Goal: Transaction & Acquisition: Purchase product/service

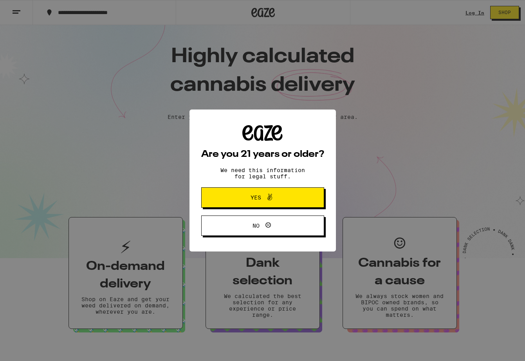
click at [245, 199] on span "Yes" at bounding box center [263, 198] width 60 height 10
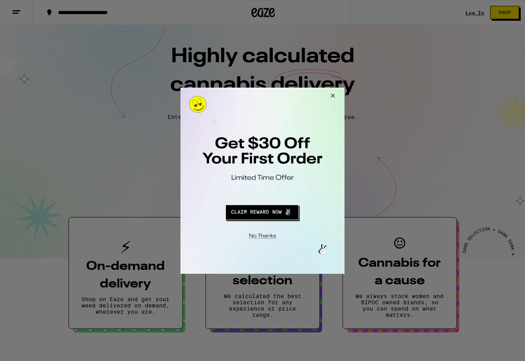
click at [331, 96] on button "Close Modal" at bounding box center [331, 96] width 21 height 19
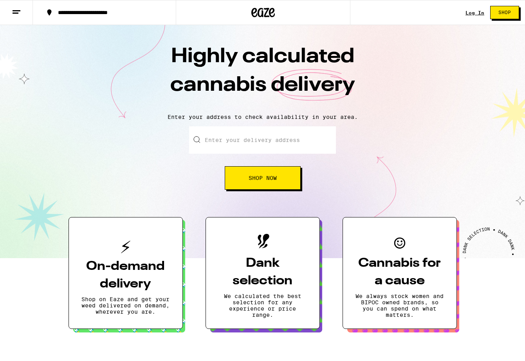
click at [475, 14] on link "Log In" at bounding box center [475, 12] width 19 height 5
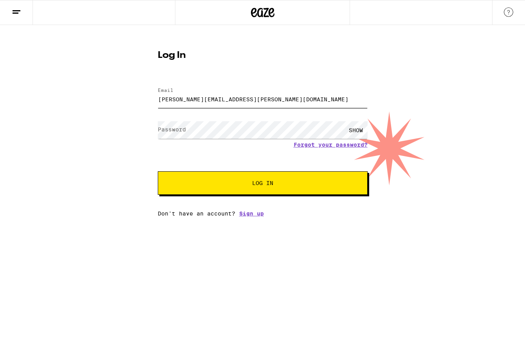
type input "[PERSON_NAME][EMAIL_ADDRESS][PERSON_NAME][DOMAIN_NAME]"
click at [166, 130] on label "Password" at bounding box center [172, 129] width 28 height 6
click at [195, 184] on span "Log In" at bounding box center [263, 183] width 146 height 5
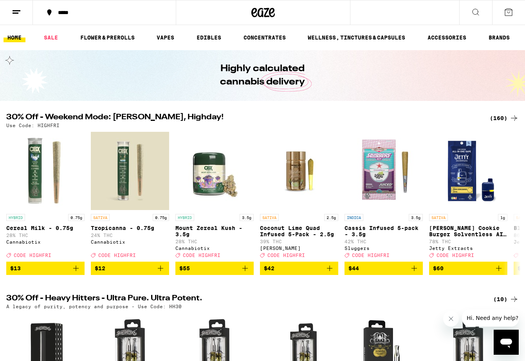
click at [50, 13] on icon at bounding box center [49, 12] width 4 height 6
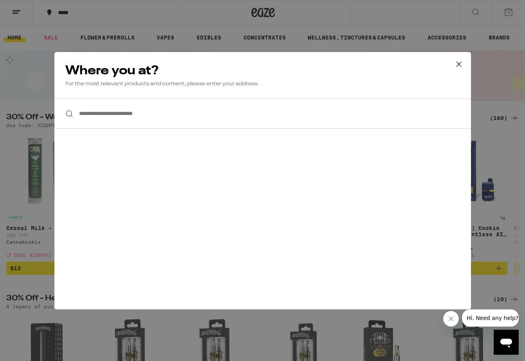
click at [179, 117] on input "**********" at bounding box center [262, 114] width 417 height 30
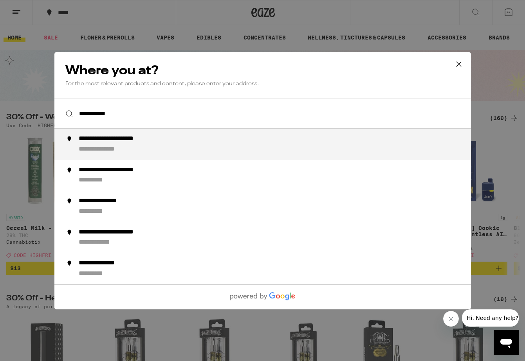
click at [130, 149] on div "**********" at bounding box center [108, 149] width 61 height 8
type input "**********"
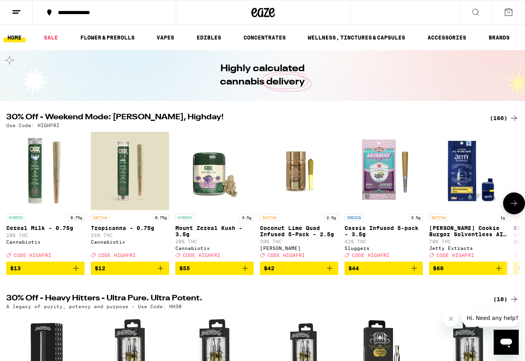
click at [516, 208] on icon at bounding box center [513, 203] width 9 height 9
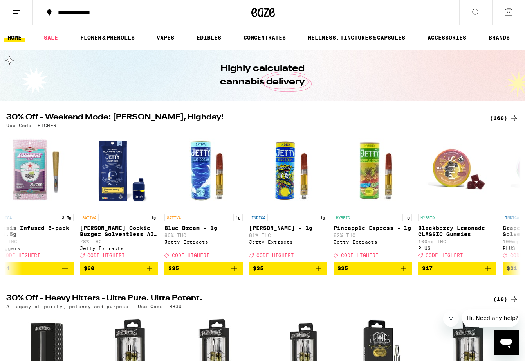
scroll to position [0, 427]
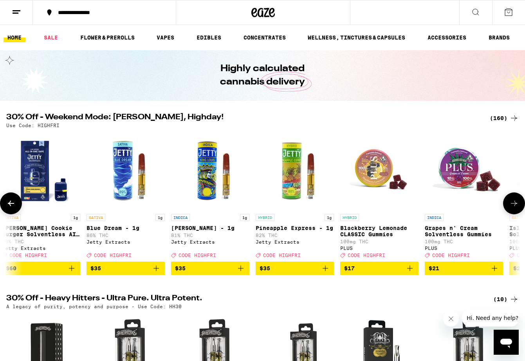
click at [513, 208] on icon at bounding box center [513, 203] width 9 height 9
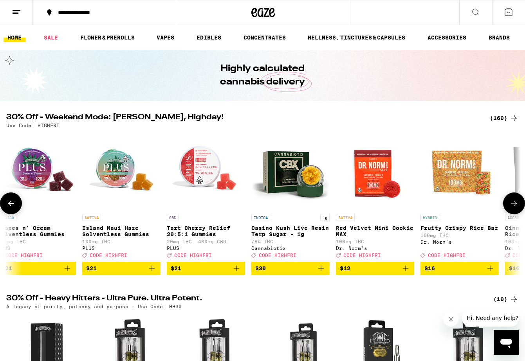
click at [513, 208] on icon at bounding box center [513, 203] width 9 height 9
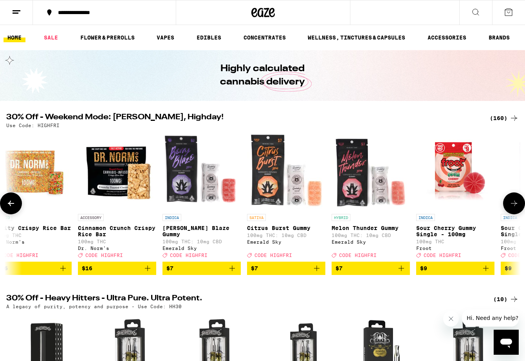
click at [513, 208] on icon at bounding box center [513, 203] width 9 height 9
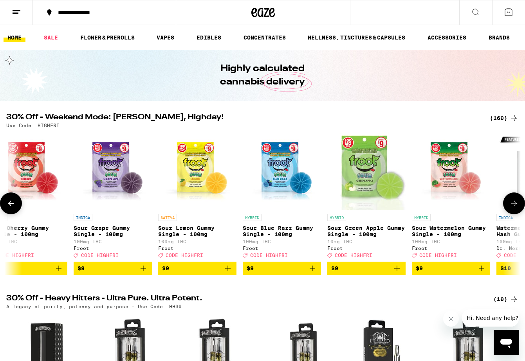
click at [513, 208] on icon at bounding box center [513, 203] width 9 height 9
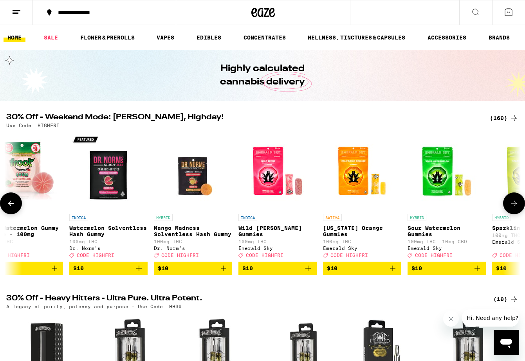
click at [513, 208] on icon at bounding box center [513, 203] width 9 height 9
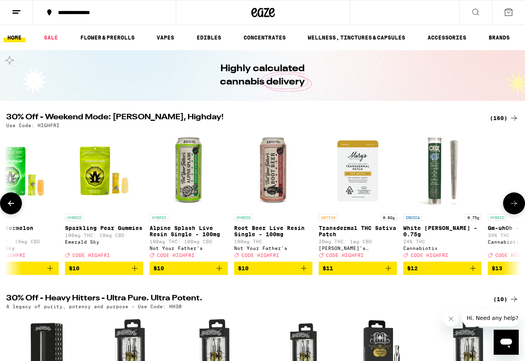
click at [513, 208] on icon at bounding box center [513, 203] width 9 height 9
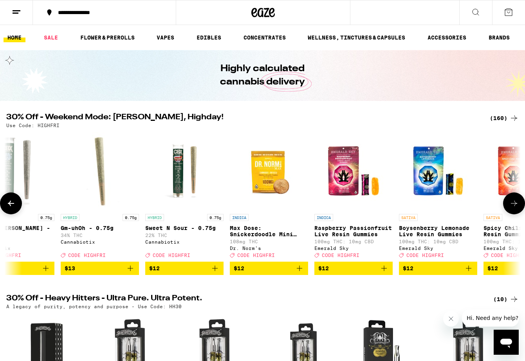
click at [5, 207] on button at bounding box center [11, 204] width 22 height 22
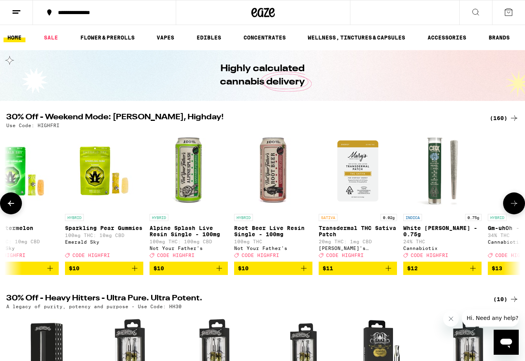
click at [516, 213] on button at bounding box center [514, 204] width 22 height 22
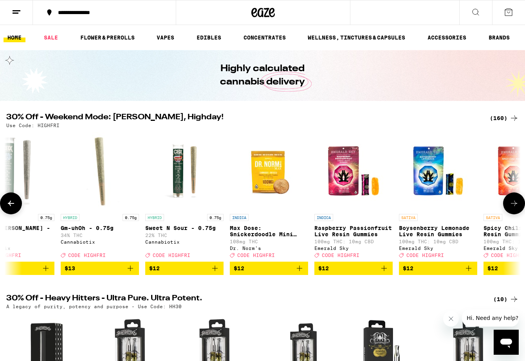
click at [516, 213] on button at bounding box center [514, 204] width 22 height 22
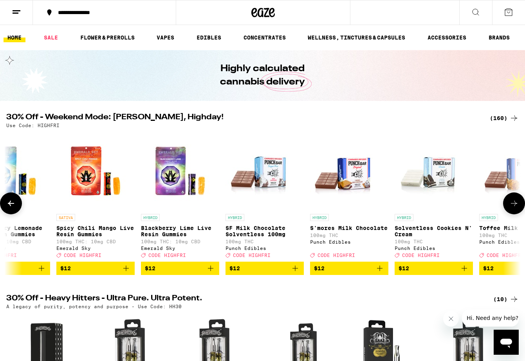
click at [516, 213] on button at bounding box center [514, 204] width 22 height 22
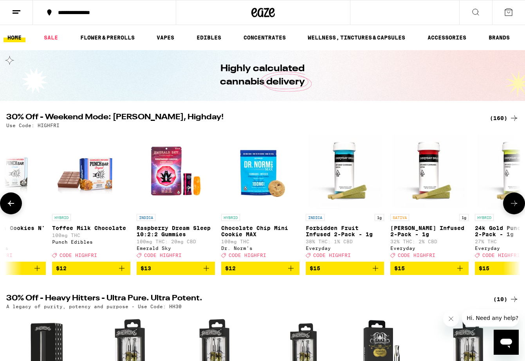
click at [516, 213] on button at bounding box center [514, 204] width 22 height 22
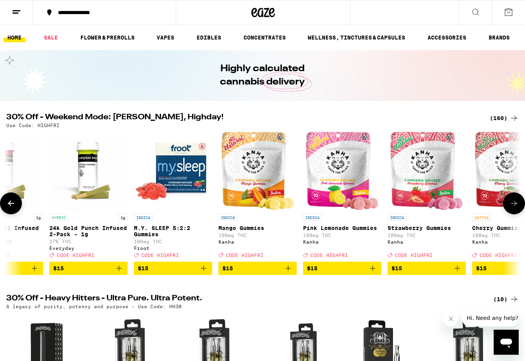
scroll to position [0, 4273]
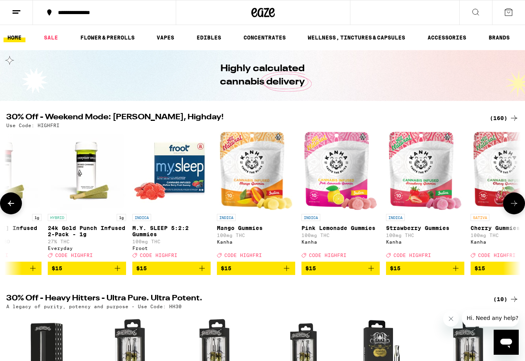
click at [516, 213] on button at bounding box center [514, 204] width 22 height 22
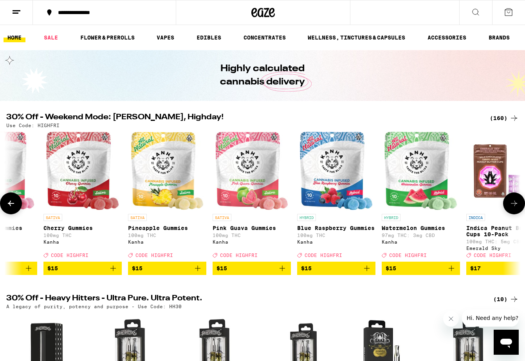
click at [516, 213] on button at bounding box center [514, 204] width 22 height 22
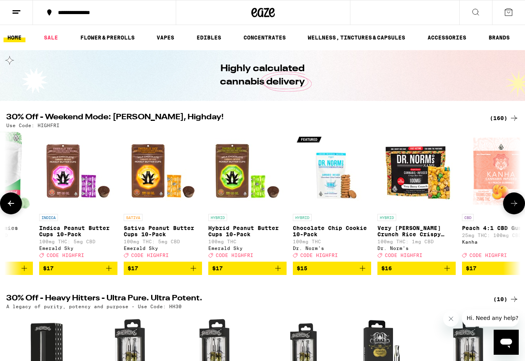
click at [516, 213] on button at bounding box center [514, 204] width 22 height 22
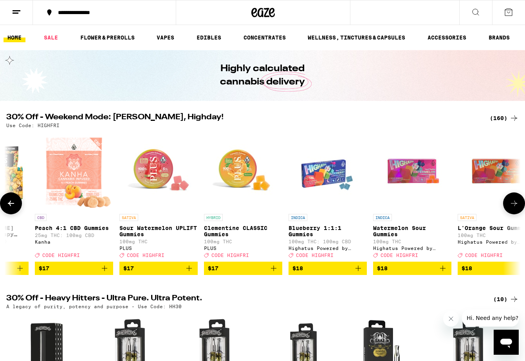
click at [516, 213] on button at bounding box center [514, 204] width 22 height 22
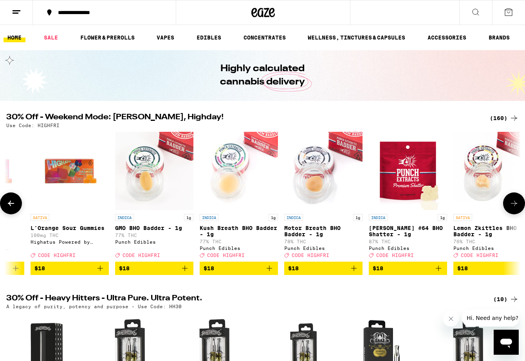
click at [516, 213] on button at bounding box center [514, 204] width 22 height 22
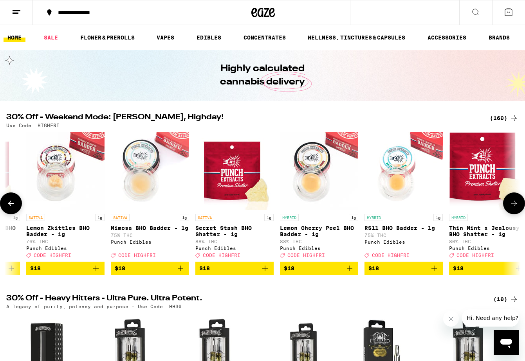
click at [516, 213] on button at bounding box center [514, 204] width 22 height 22
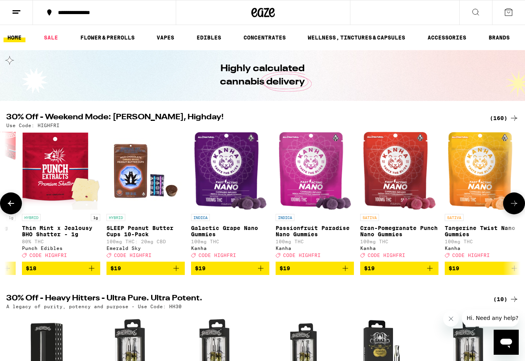
click at [516, 213] on button at bounding box center [514, 204] width 22 height 22
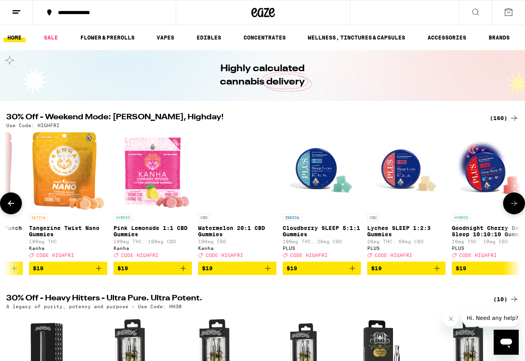
click at [516, 213] on button at bounding box center [514, 204] width 22 height 22
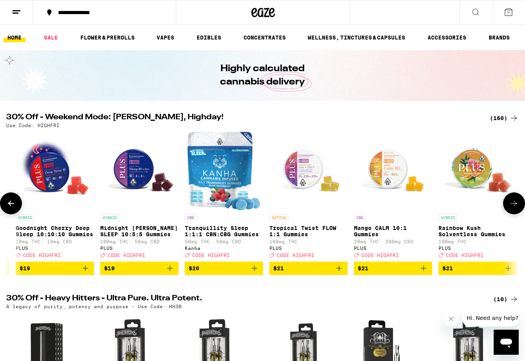
click at [516, 213] on button at bounding box center [514, 204] width 22 height 22
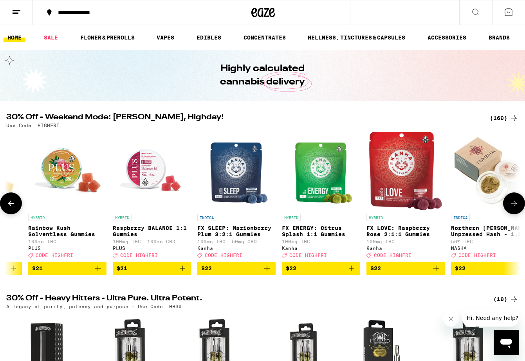
click at [516, 213] on button at bounding box center [514, 204] width 22 height 22
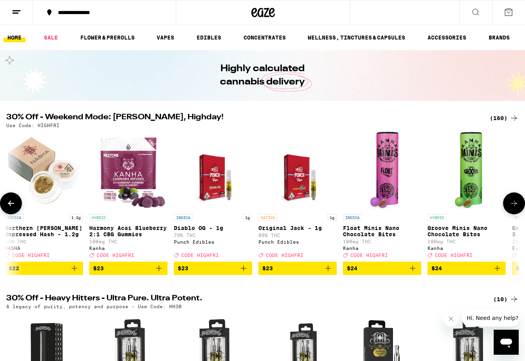
click at [516, 213] on button at bounding box center [514, 204] width 22 height 22
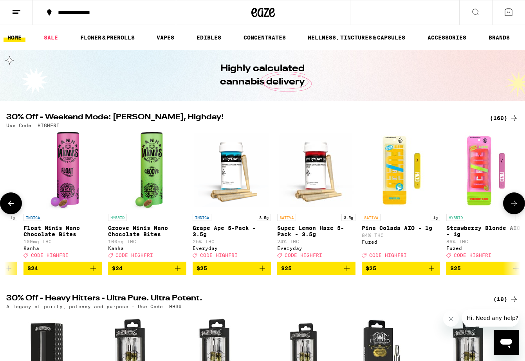
click at [516, 213] on button at bounding box center [514, 204] width 22 height 22
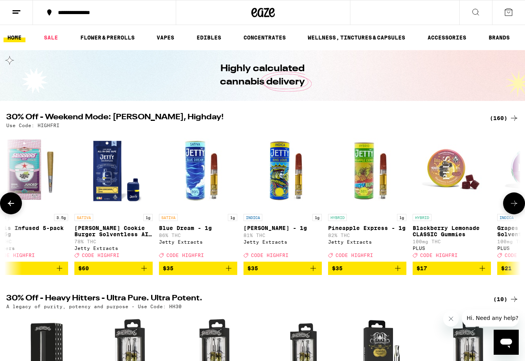
click at [516, 213] on button at bounding box center [514, 204] width 22 height 22
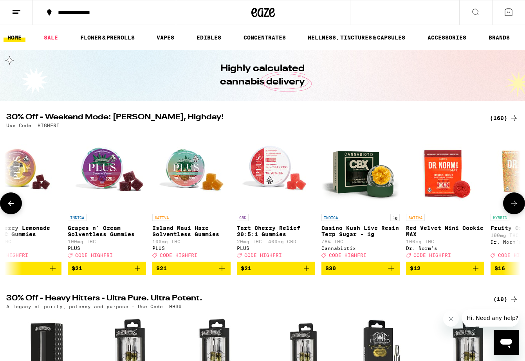
click at [516, 213] on button at bounding box center [514, 204] width 22 height 22
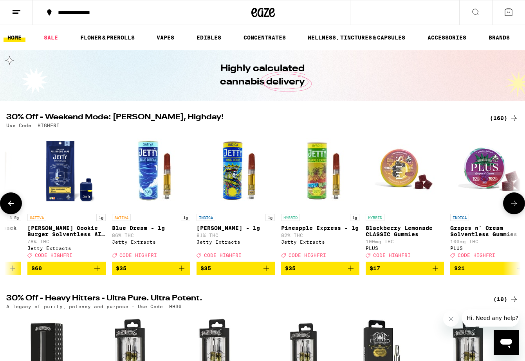
scroll to position [0, 427]
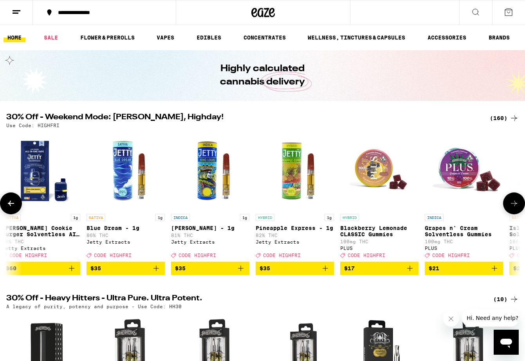
click at [10, 206] on icon at bounding box center [11, 203] width 6 height 5
